Goal: Communication & Community: Answer question/provide support

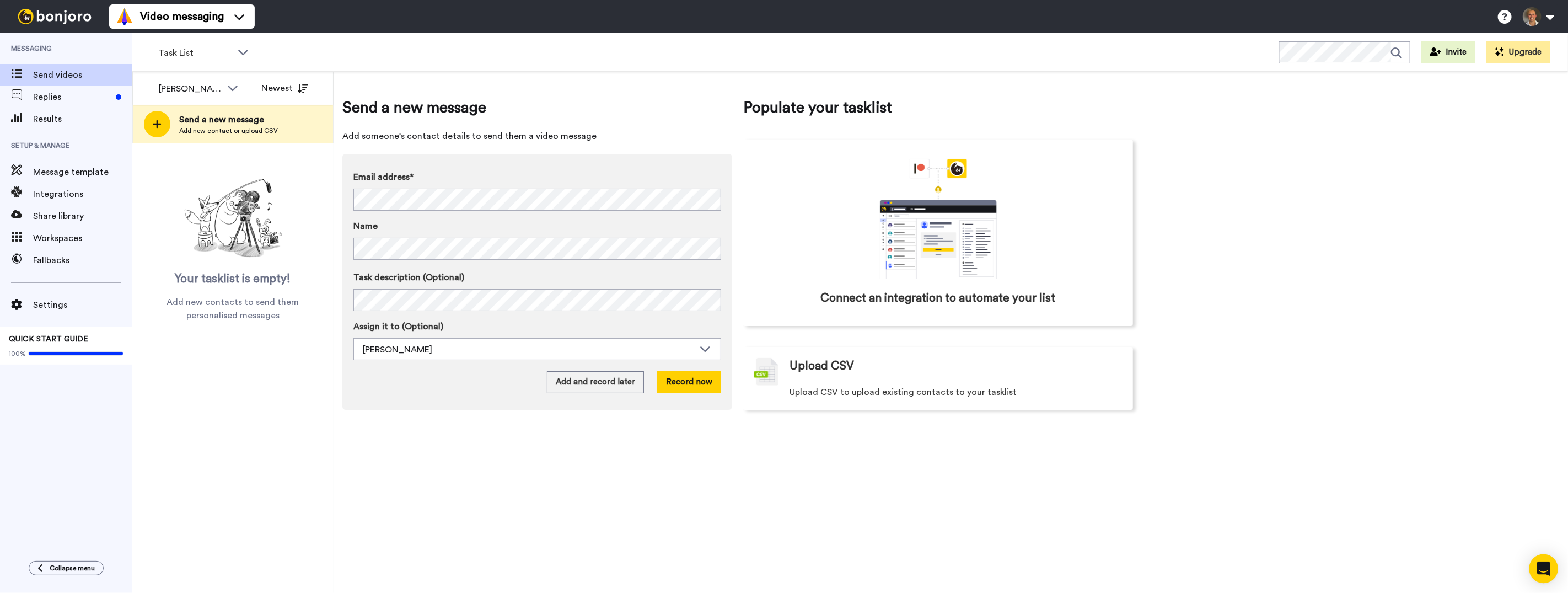
click at [1545, 563] on div "Open Intercom Messenger" at bounding box center [1544, 569] width 29 height 29
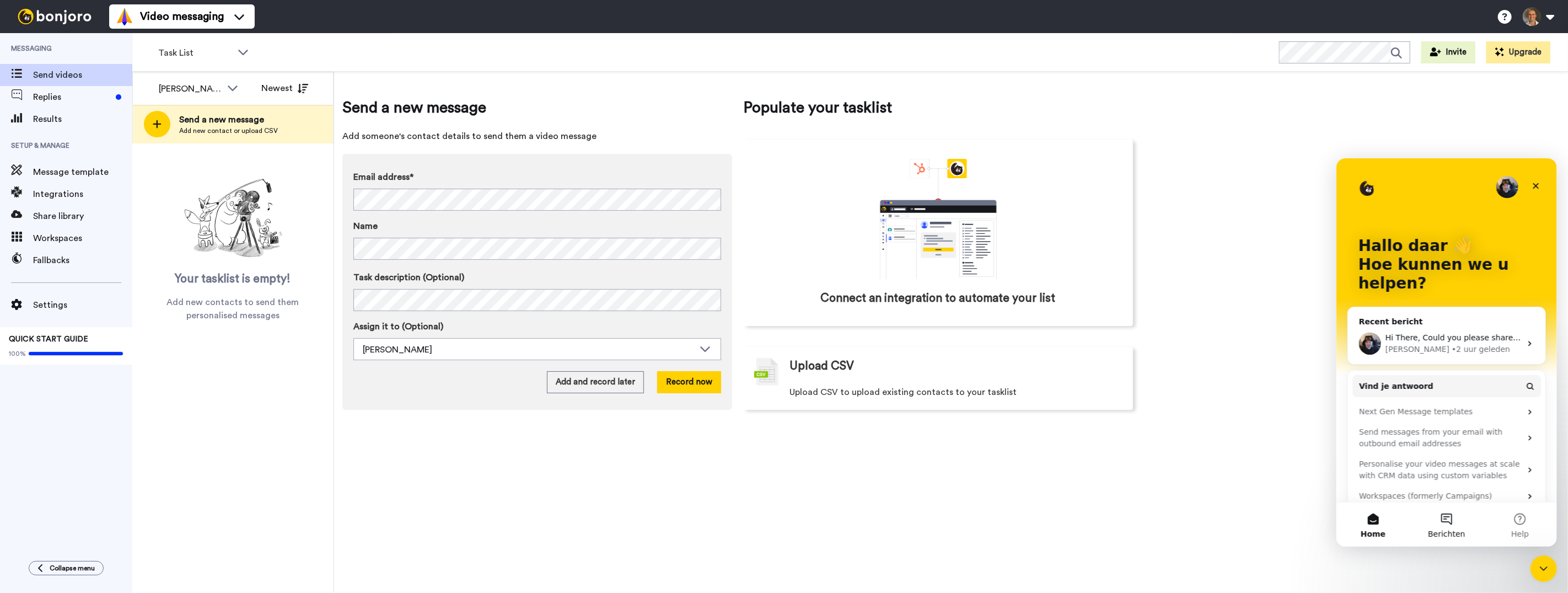
click at [1451, 526] on button "Berichten" at bounding box center [1446, 524] width 73 height 44
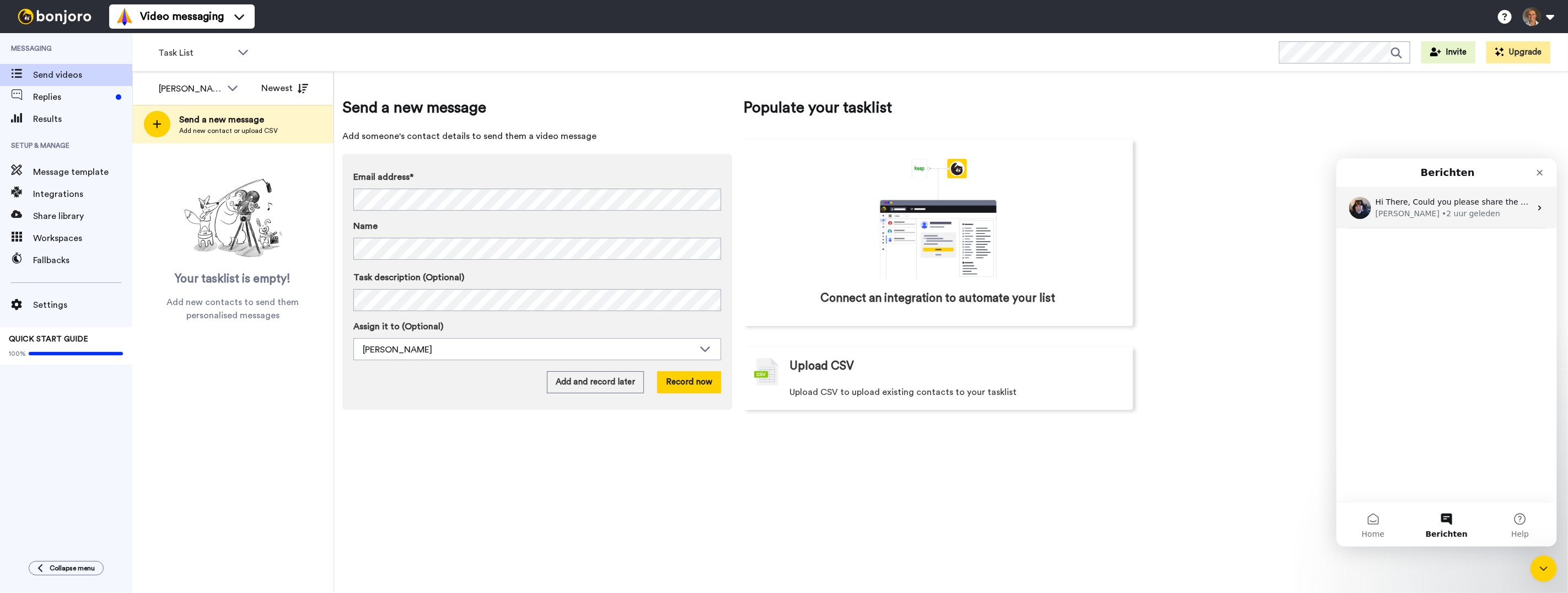
click at [1441, 216] on div "• 2 uur geleden" at bounding box center [1470, 213] width 59 height 12
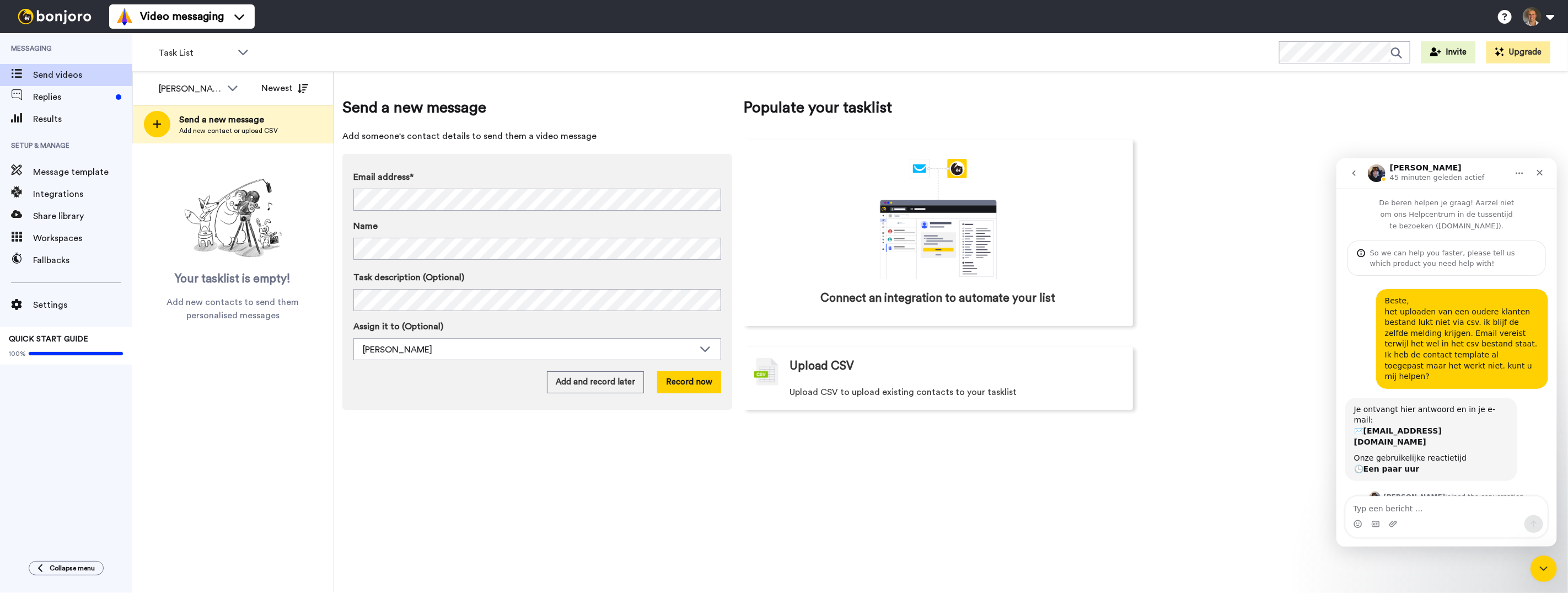
scroll to position [32, 0]
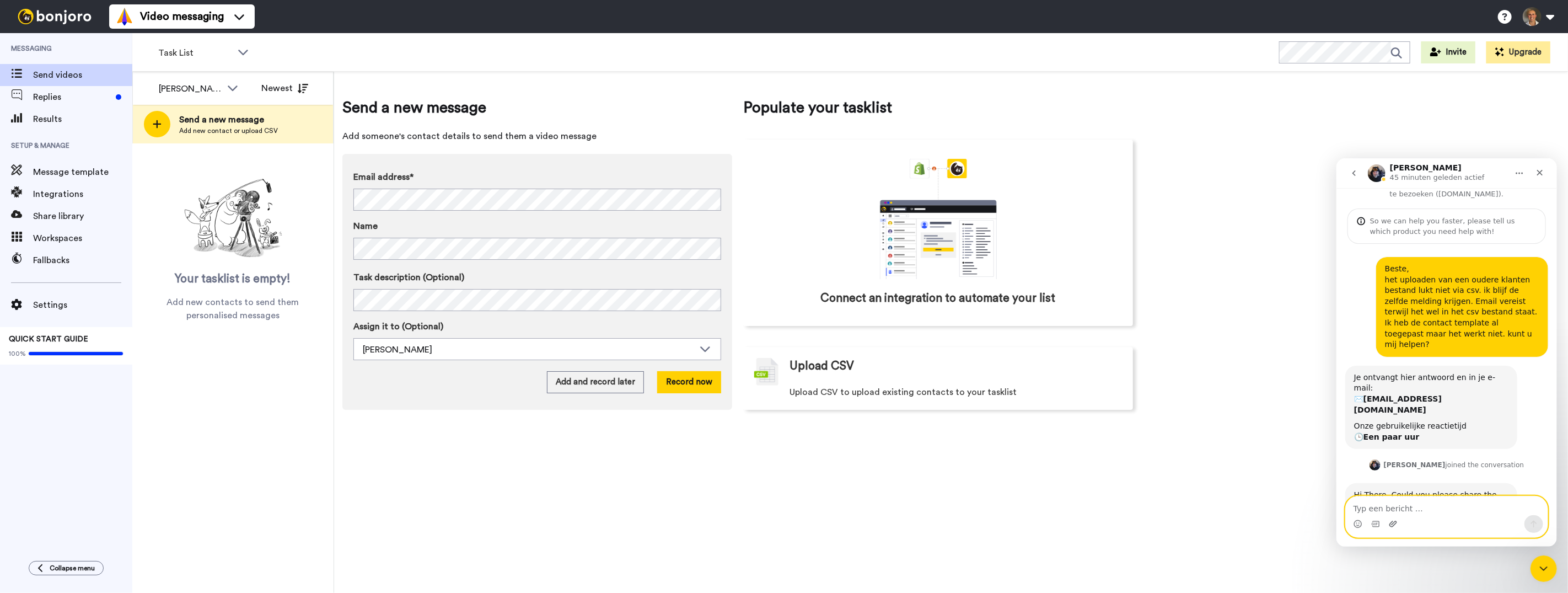
click at [1393, 526] on icon "Bijlage toevoegen" at bounding box center [1393, 523] width 9 height 9
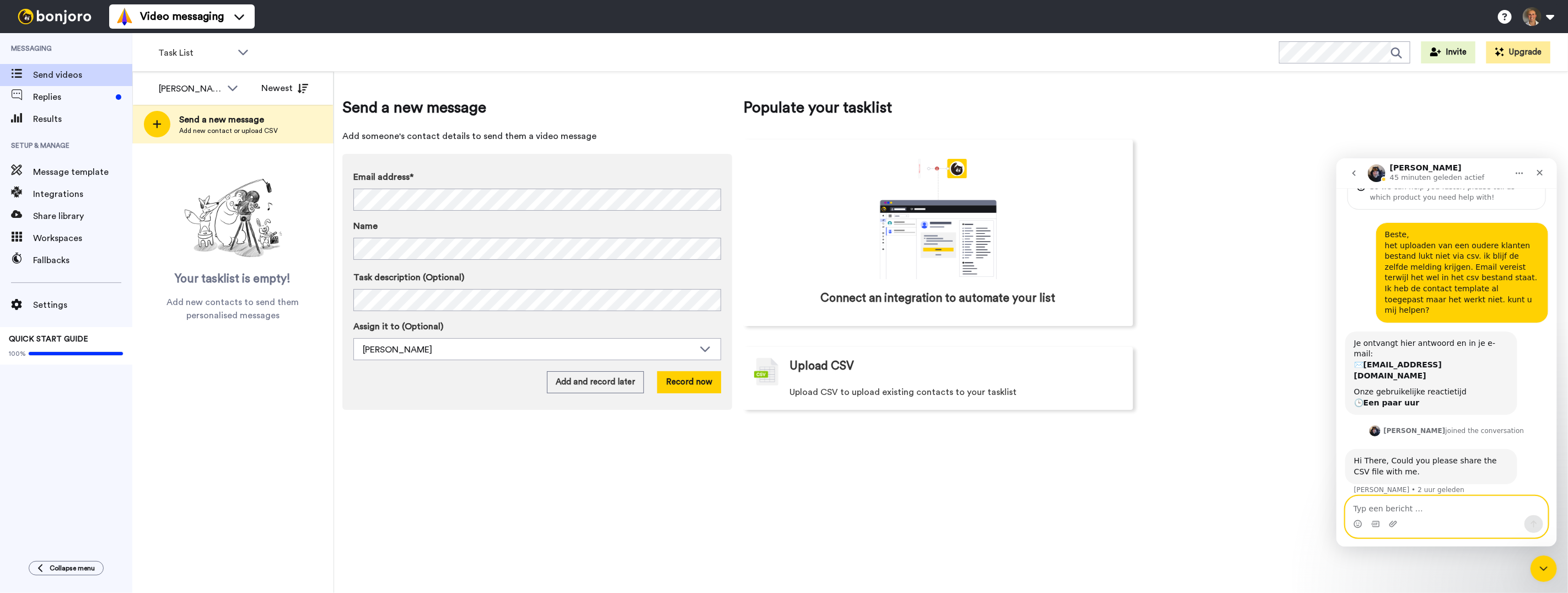
scroll to position [67, 0]
click at [1540, 567] on icon "Intercom Messenger sluiten" at bounding box center [1542, 567] width 14 height 14
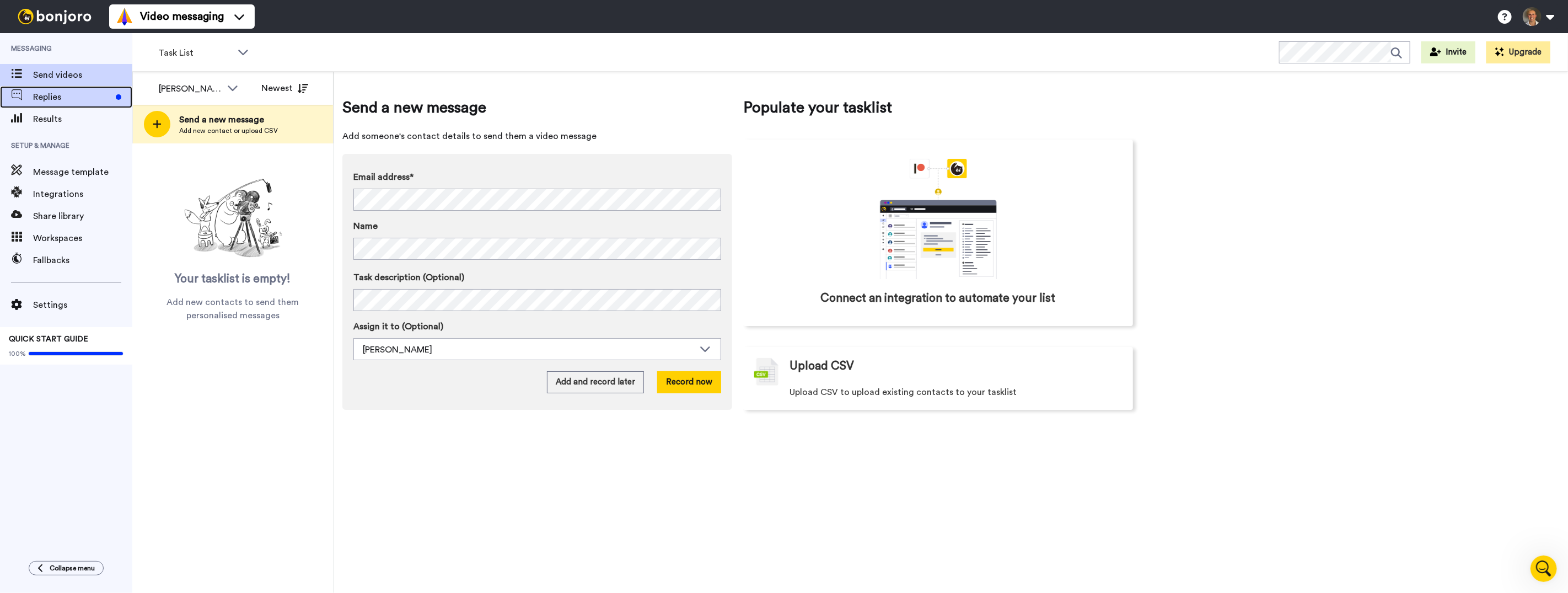
click at [86, 94] on span "Replies" at bounding box center [72, 97] width 79 height 14
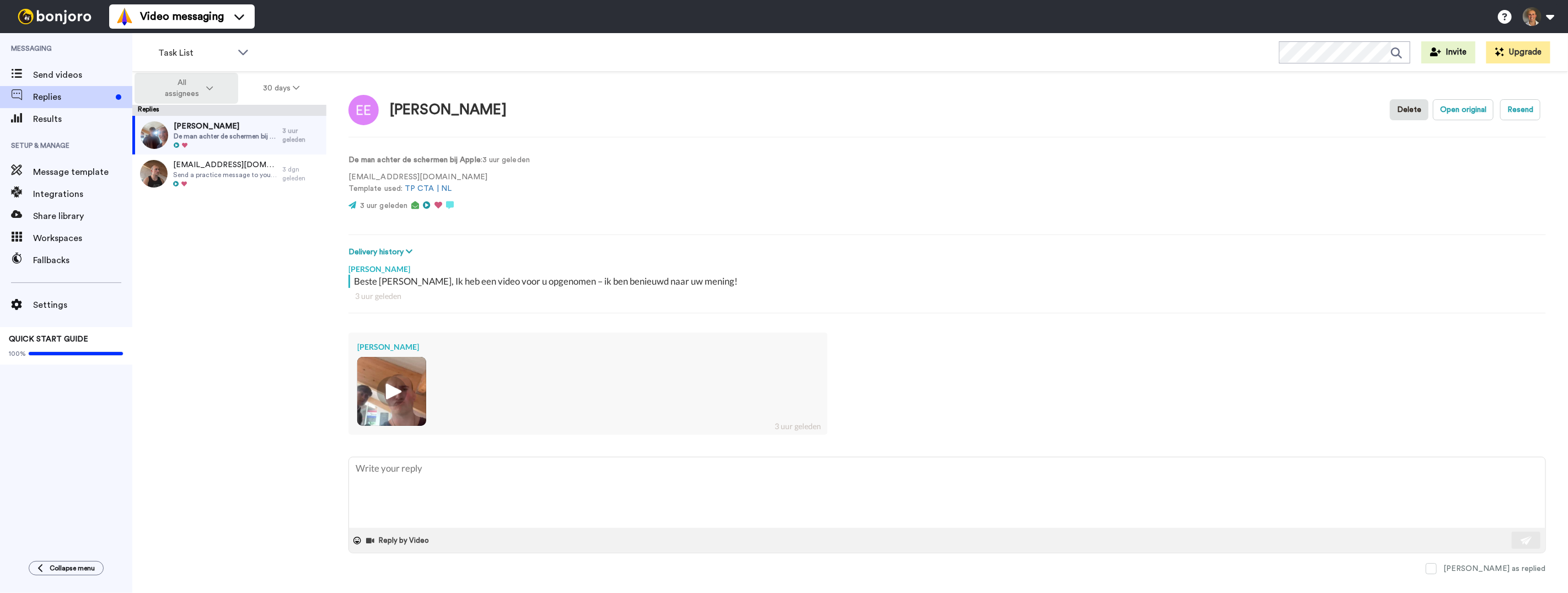
type textarea "x"
